Goal: Information Seeking & Learning: Understand process/instructions

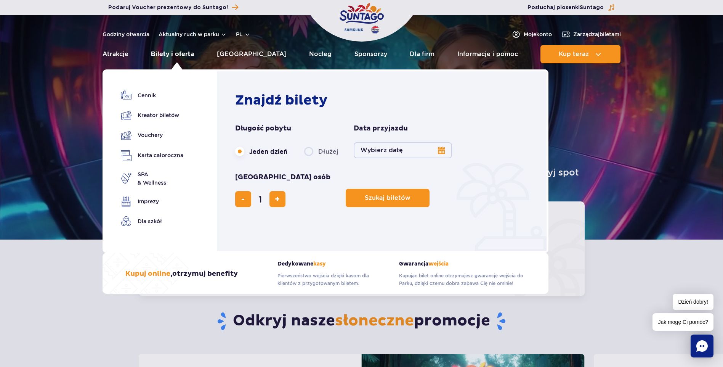
click at [180, 55] on link "Bilety i oferta" at bounding box center [172, 54] width 43 height 18
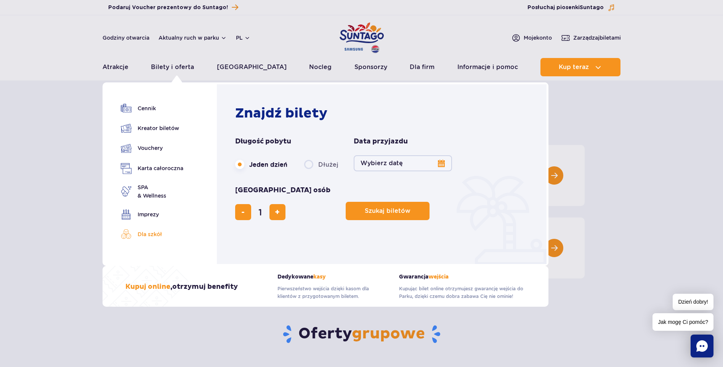
click at [151, 234] on link "Dla szkół" at bounding box center [152, 234] width 63 height 11
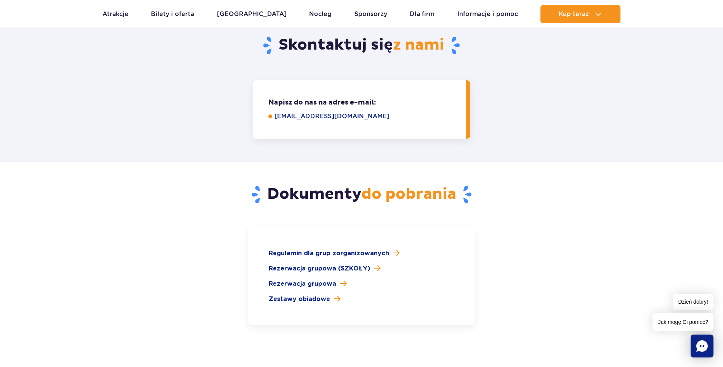
scroll to position [1001, 0]
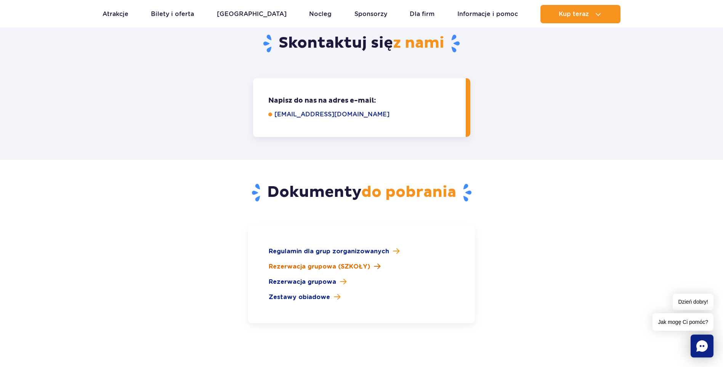
click at [306, 262] on span "Rezerwacja grupowa (SZKOŁY)" at bounding box center [319, 266] width 101 height 9
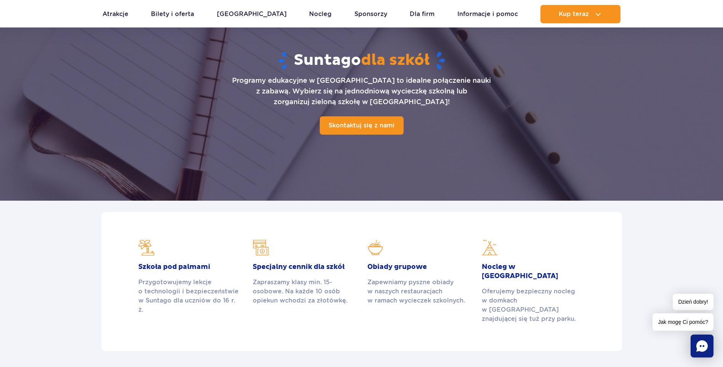
scroll to position [0, 0]
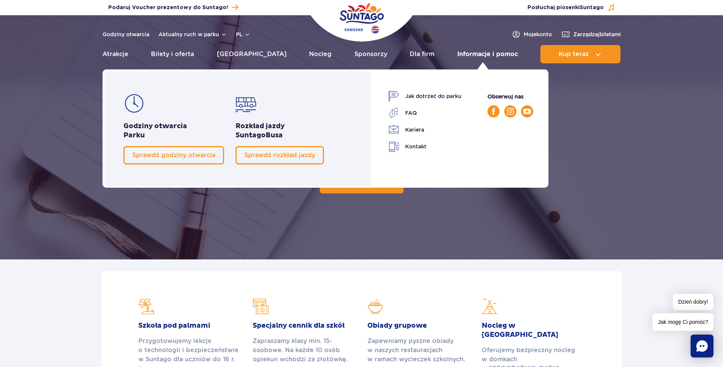
click at [474, 54] on link "Informacje i pomoc" at bounding box center [488, 54] width 61 height 18
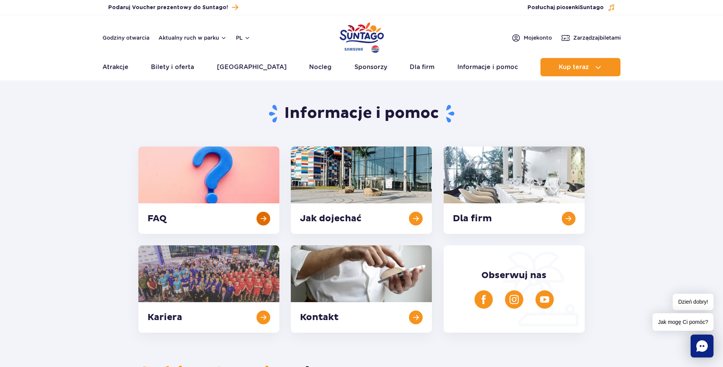
click at [263, 218] on link at bounding box center [208, 189] width 141 height 87
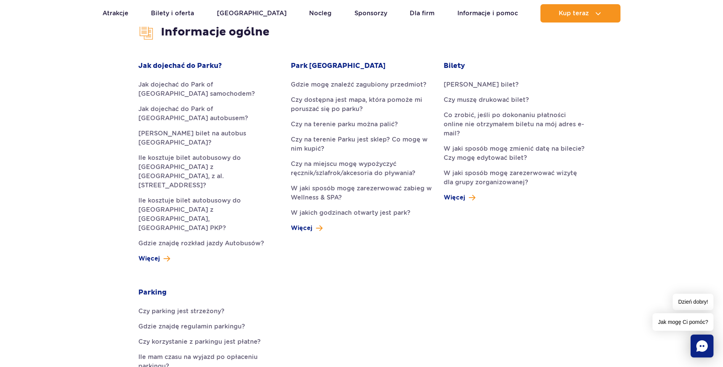
scroll to position [235, 0]
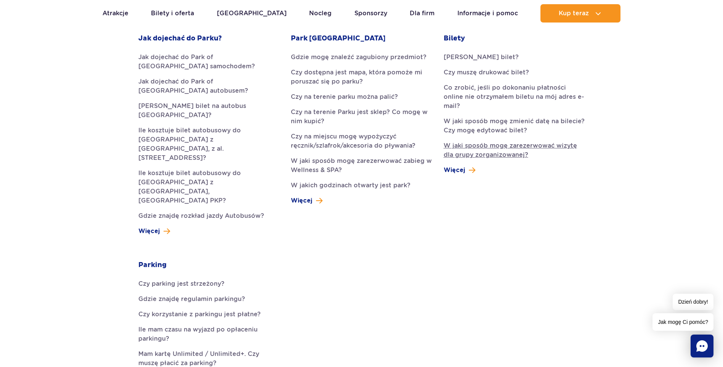
click at [480, 144] on link "W jaki sposób mogę zarezerwować wizytę dla grupy zorganizowanej?" at bounding box center [514, 150] width 141 height 18
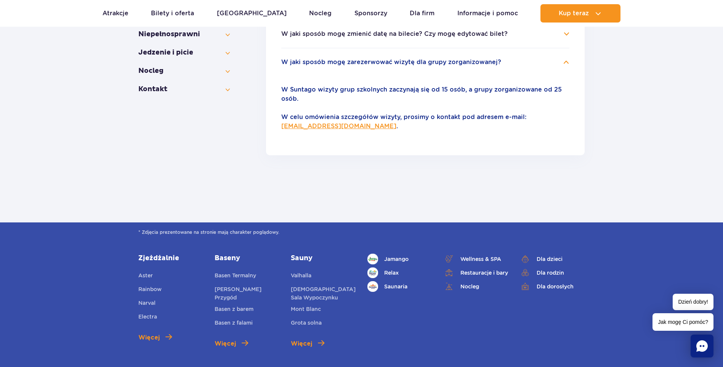
click at [565, 58] on h4 "W jaki sposób mogę zarezerwować wizytę dla grupy zorganizowanej?" at bounding box center [425, 62] width 288 height 9
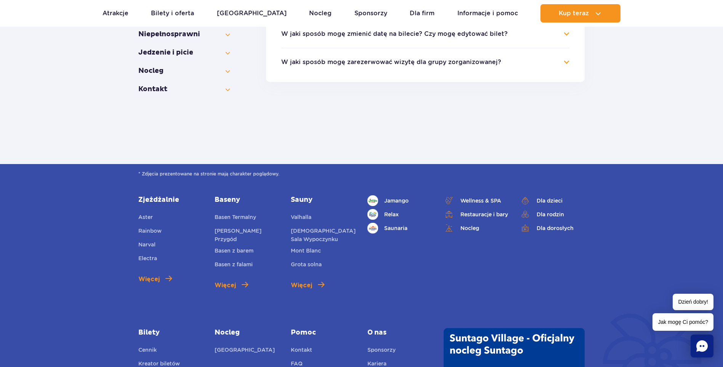
click at [565, 58] on h4 "W jaki sposób mogę zarezerwować wizytę dla grupy zorganizowanej?" at bounding box center [425, 62] width 288 height 9
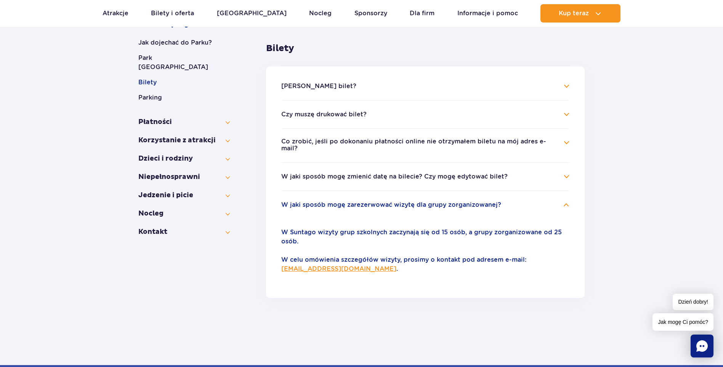
scroll to position [121, 0]
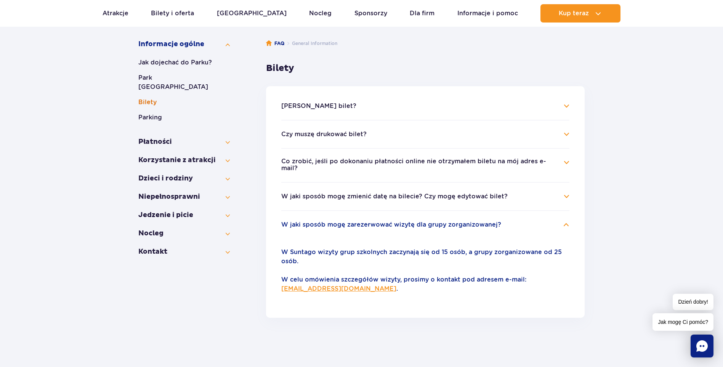
click at [144, 98] on button "Bilety" at bounding box center [184, 102] width 92 height 9
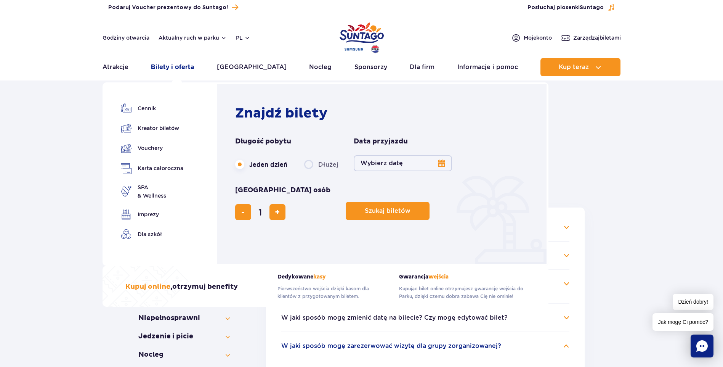
click at [166, 66] on link "Bilety i oferta" at bounding box center [172, 67] width 43 height 18
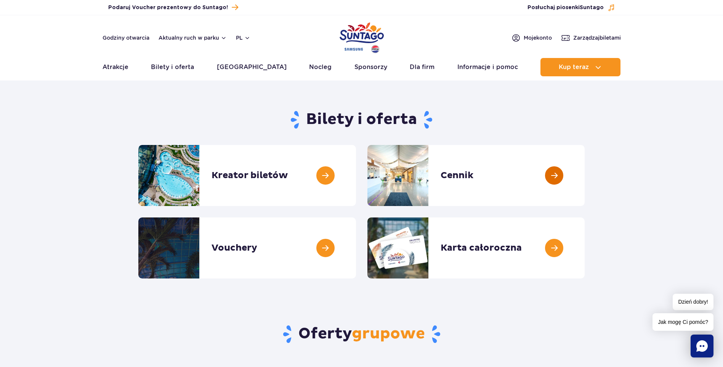
click at [585, 170] on link at bounding box center [585, 175] width 0 height 61
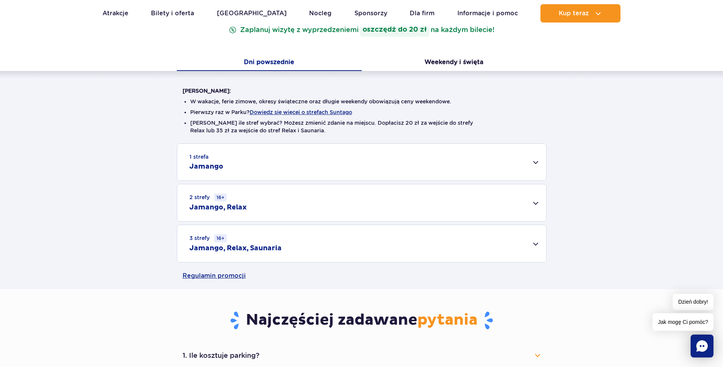
scroll to position [180, 0]
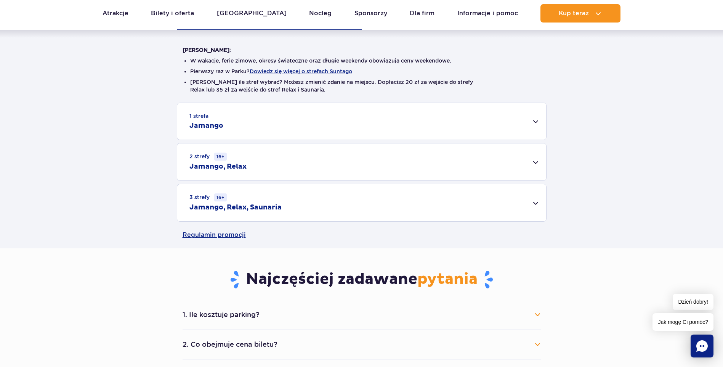
click at [248, 130] on div "1 strefa Jamango" at bounding box center [361, 121] width 369 height 37
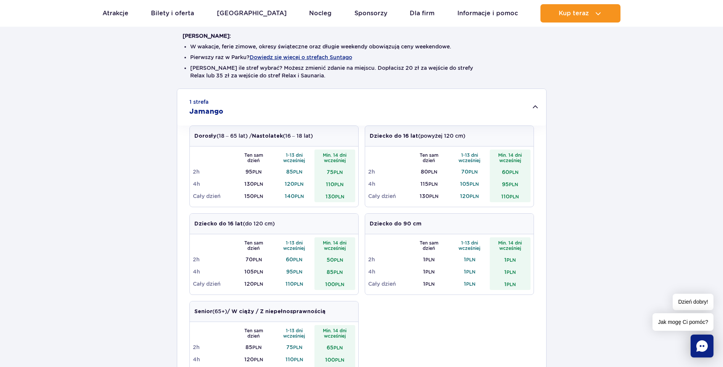
scroll to position [170, 0]
